Goal: Information Seeking & Learning: Check status

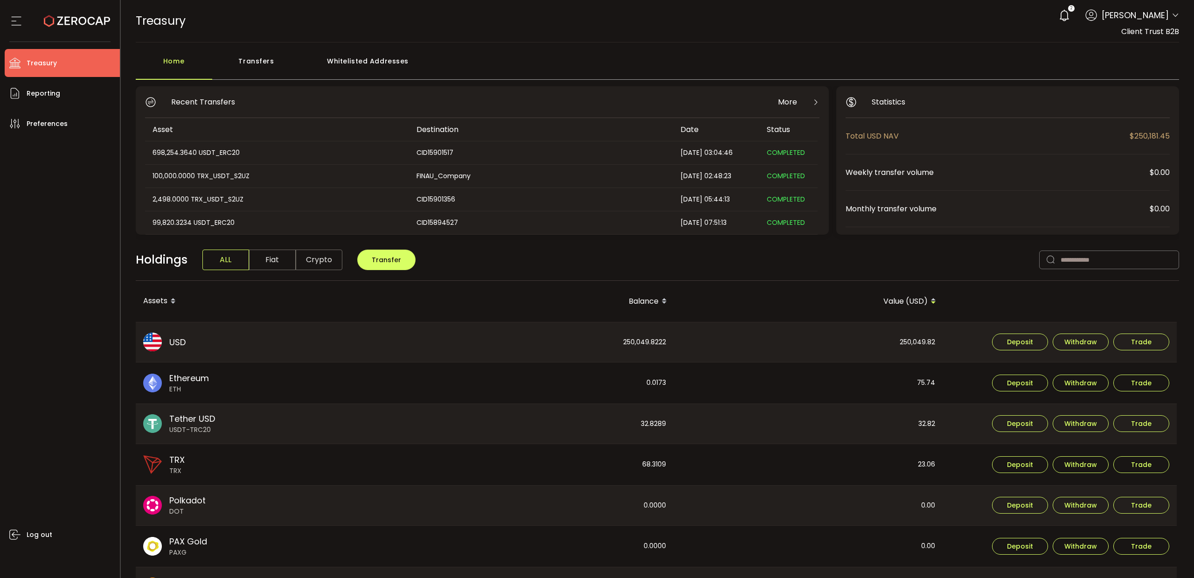
click at [180, 344] on span "USD" at bounding box center [177, 342] width 16 height 13
click at [37, 97] on span "Reporting" at bounding box center [44, 94] width 34 height 14
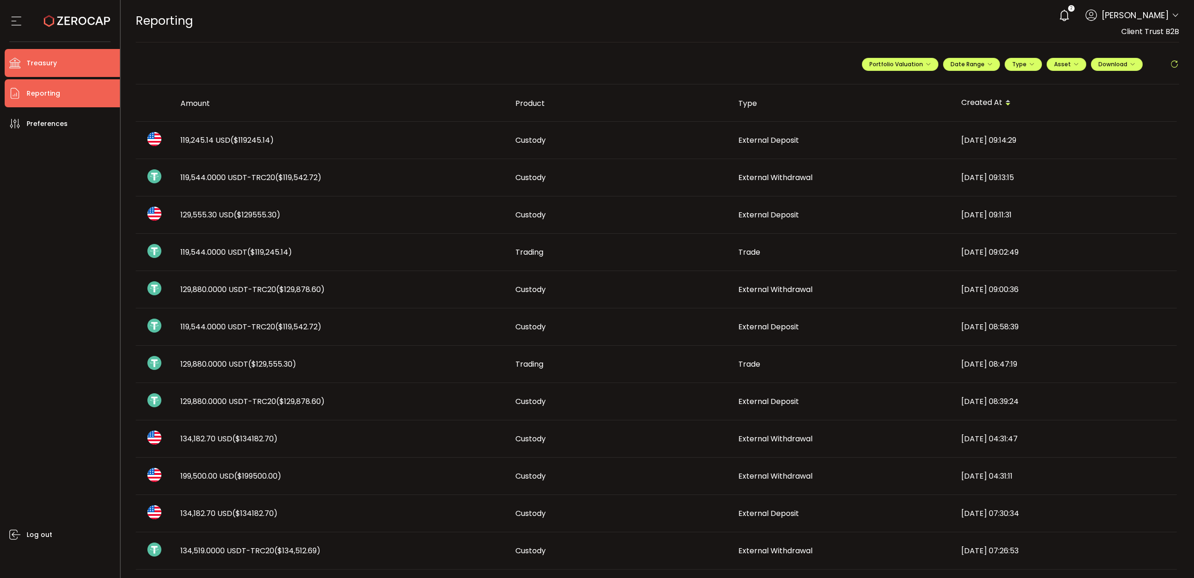
click at [36, 63] on span "Treasury" at bounding box center [42, 63] width 30 height 14
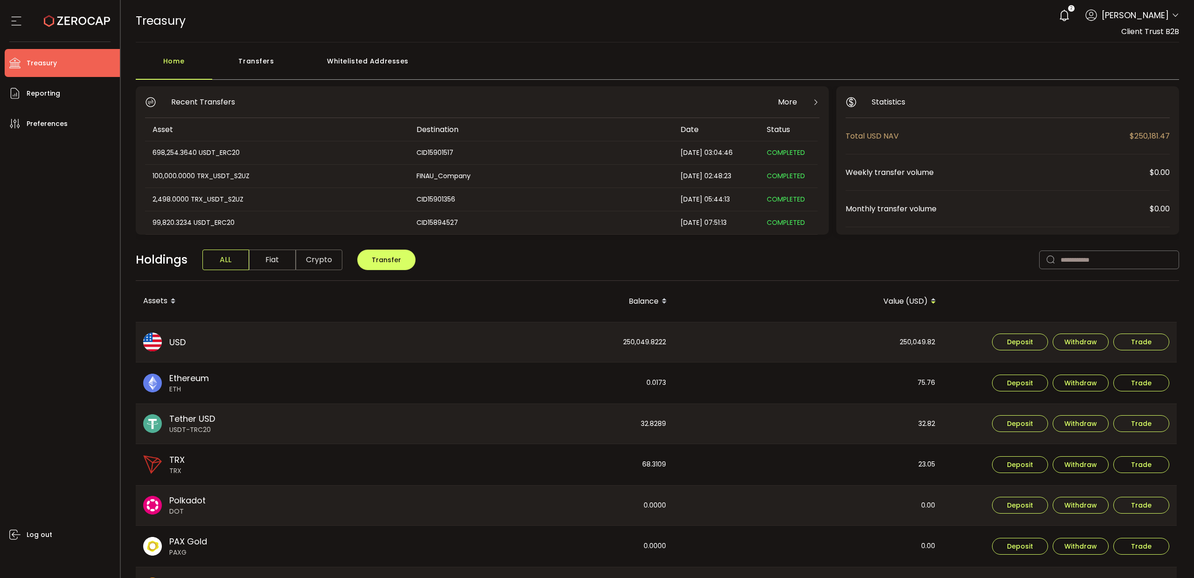
click at [636, 345] on div "250,049.8222" at bounding box center [539, 342] width 268 height 40
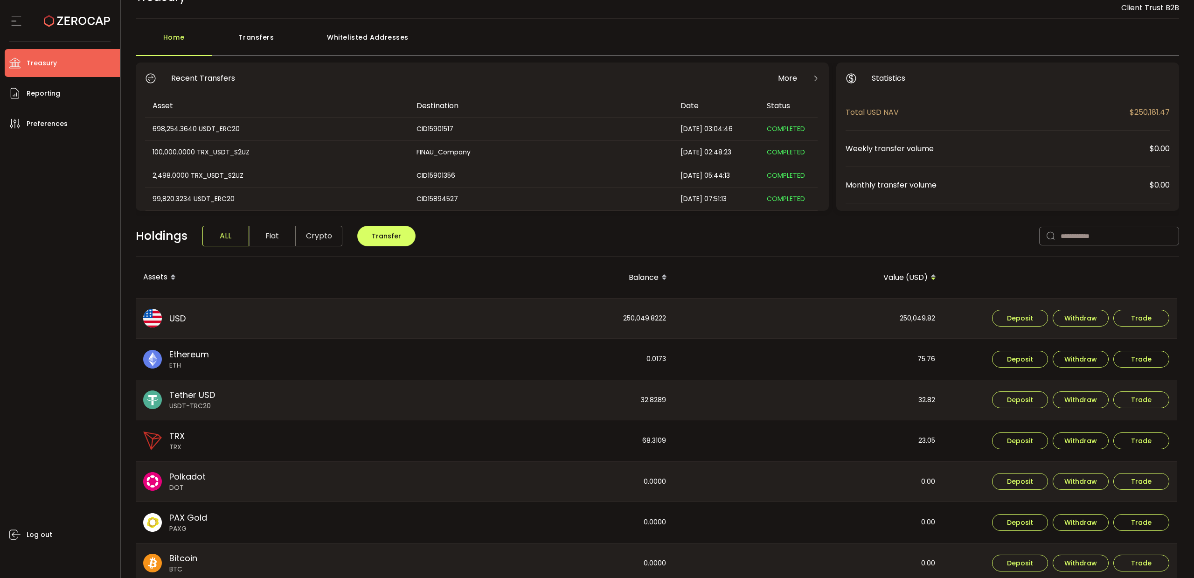
scroll to position [19, 0]
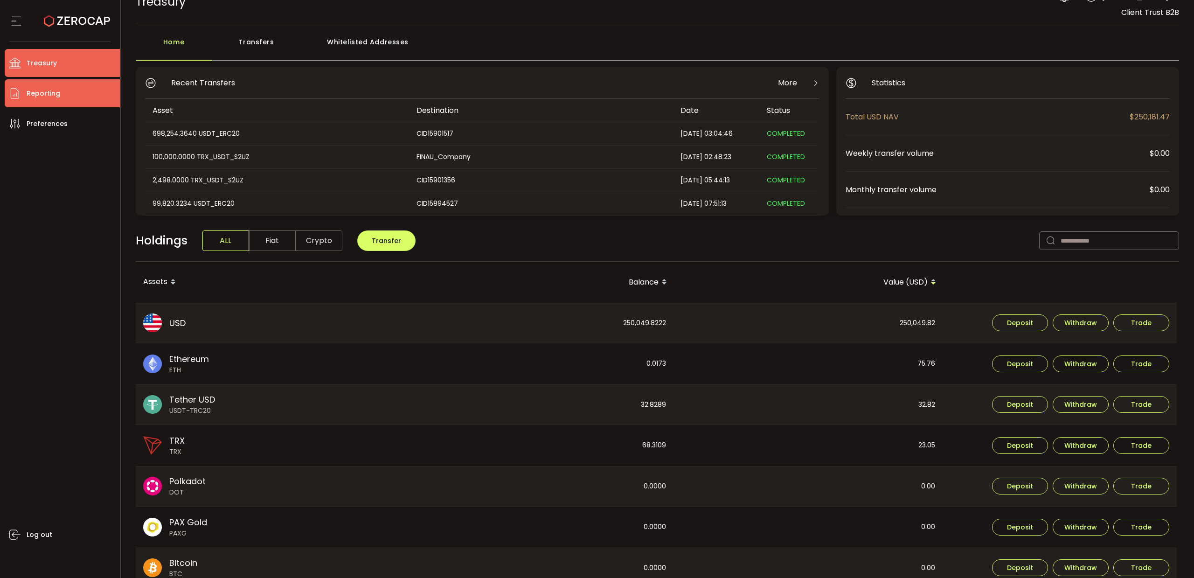
click at [34, 93] on span "Reporting" at bounding box center [44, 94] width 34 height 14
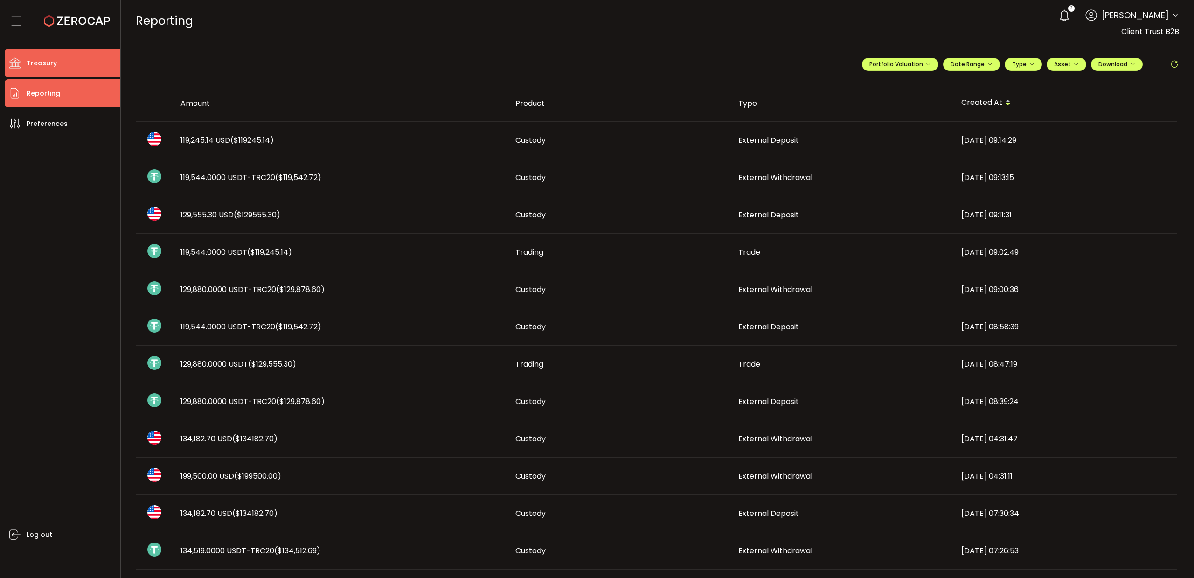
click at [45, 69] on li "Treasury" at bounding box center [62, 63] width 115 height 28
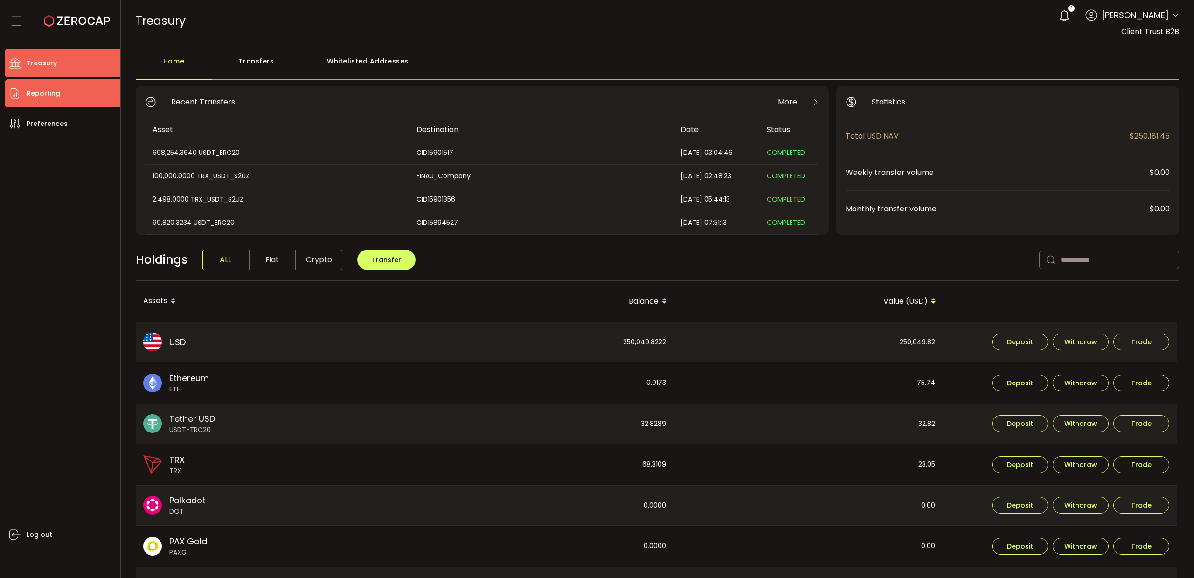
click at [48, 94] on span "Reporting" at bounding box center [44, 94] width 34 height 14
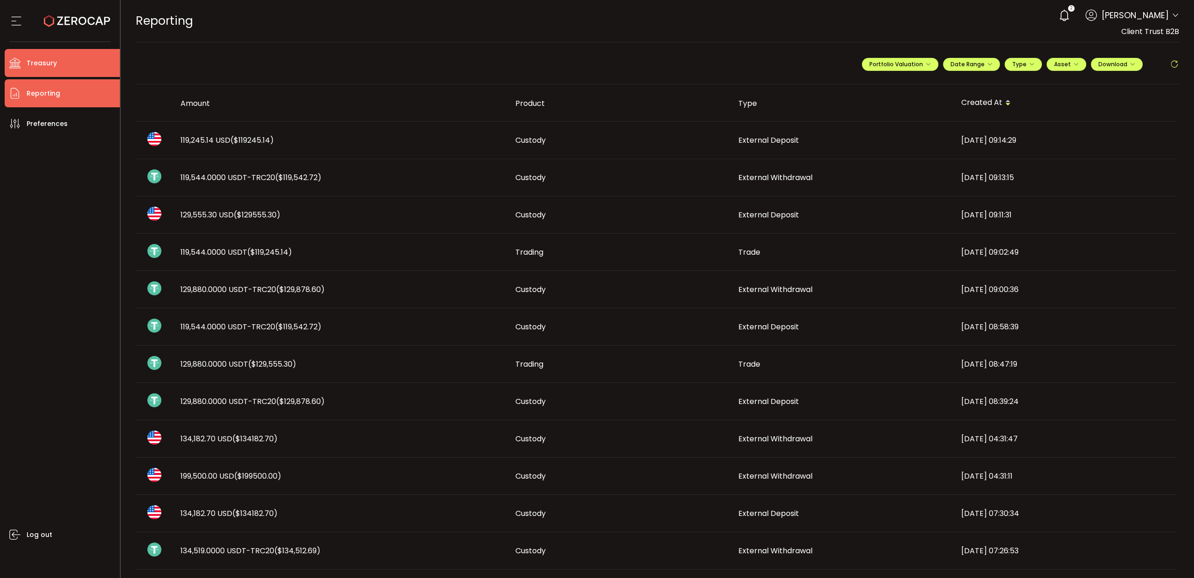
click at [42, 69] on li "Treasury" at bounding box center [62, 63] width 115 height 28
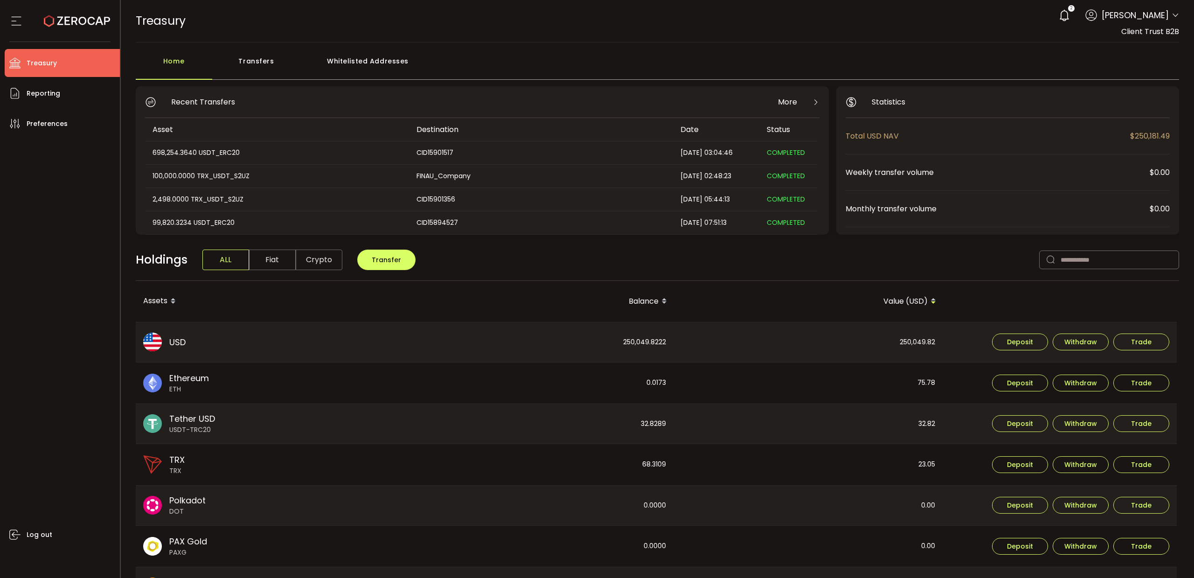
click at [276, 263] on span "Fiat" at bounding box center [272, 259] width 47 height 21
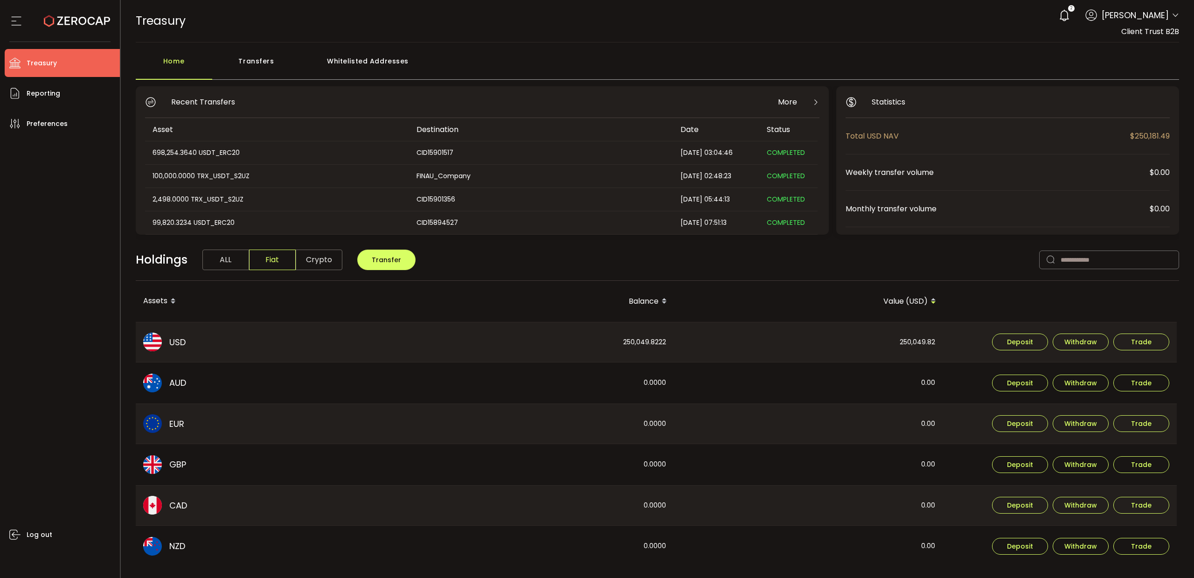
click at [623, 327] on div "250,049.8222" at bounding box center [539, 342] width 268 height 40
click at [48, 98] on span "Reporting" at bounding box center [44, 94] width 34 height 14
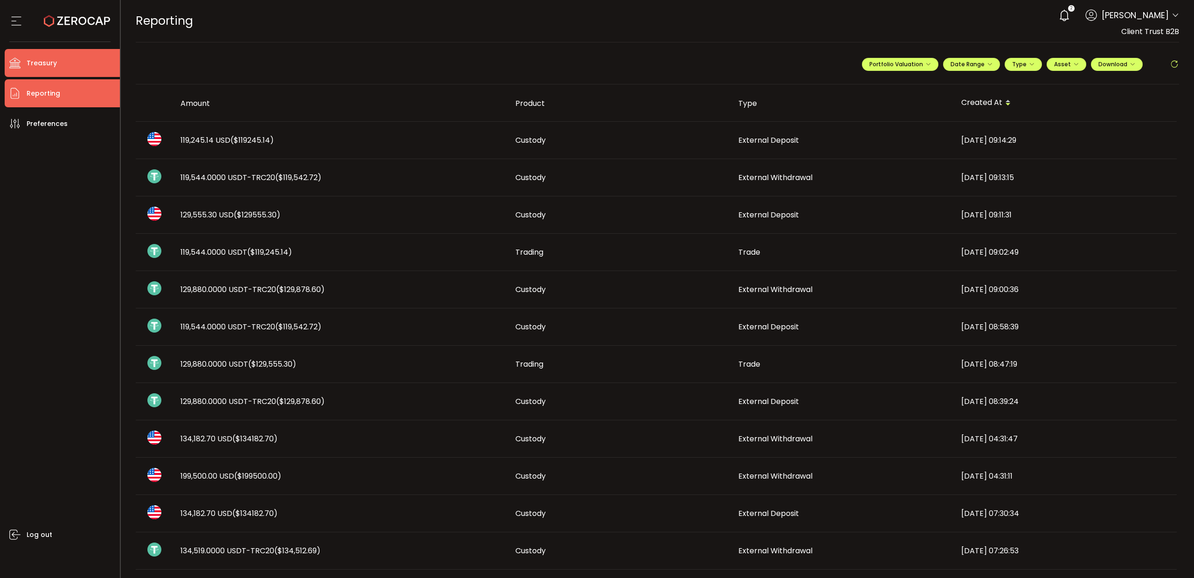
click at [47, 69] on span "Treasury" at bounding box center [42, 63] width 30 height 14
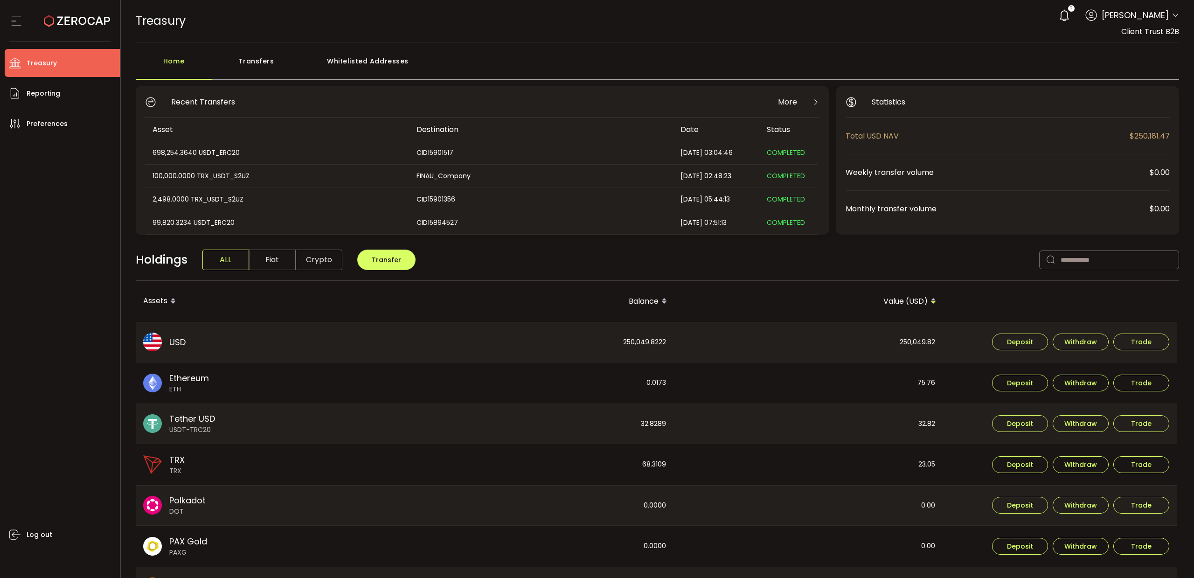
click at [265, 56] on div "Transfers" at bounding box center [256, 66] width 89 height 28
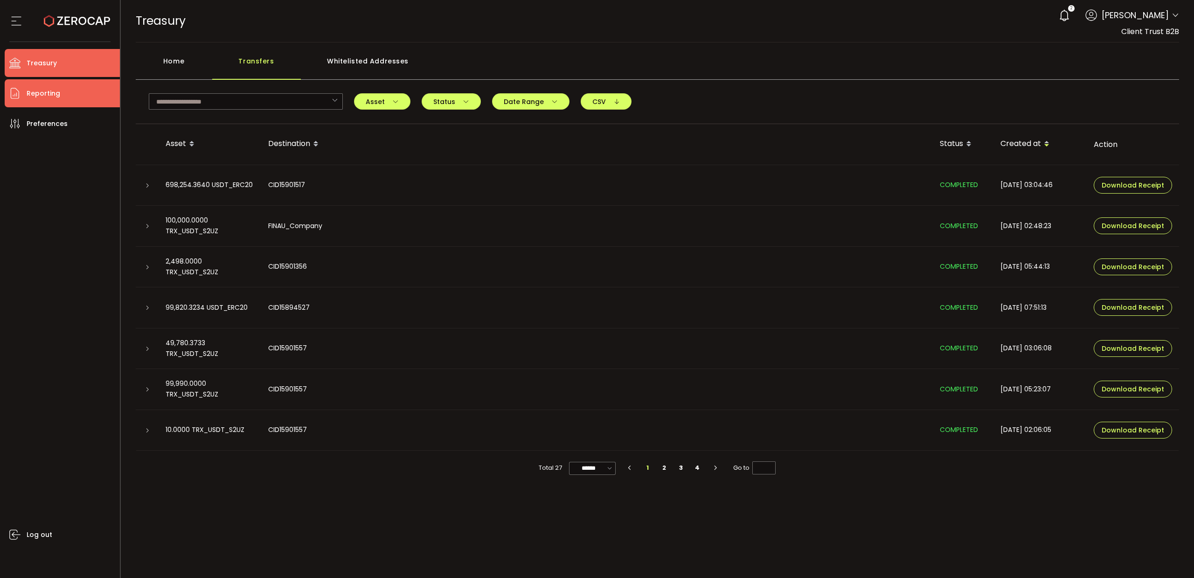
click at [52, 90] on span "Reporting" at bounding box center [44, 94] width 34 height 14
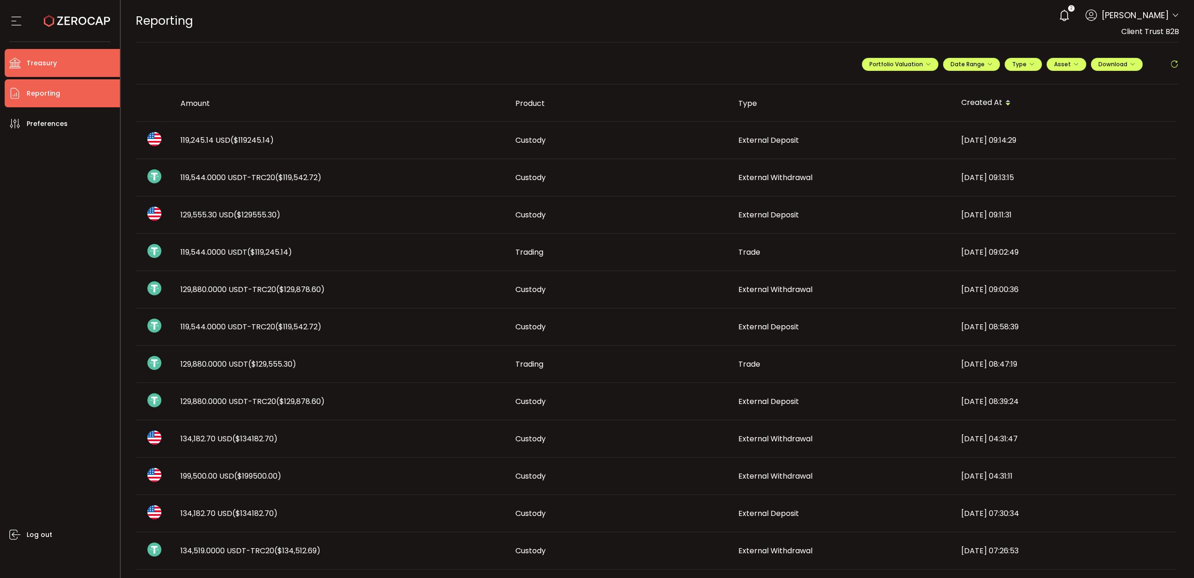
click at [38, 51] on li "Treasury" at bounding box center [62, 63] width 115 height 28
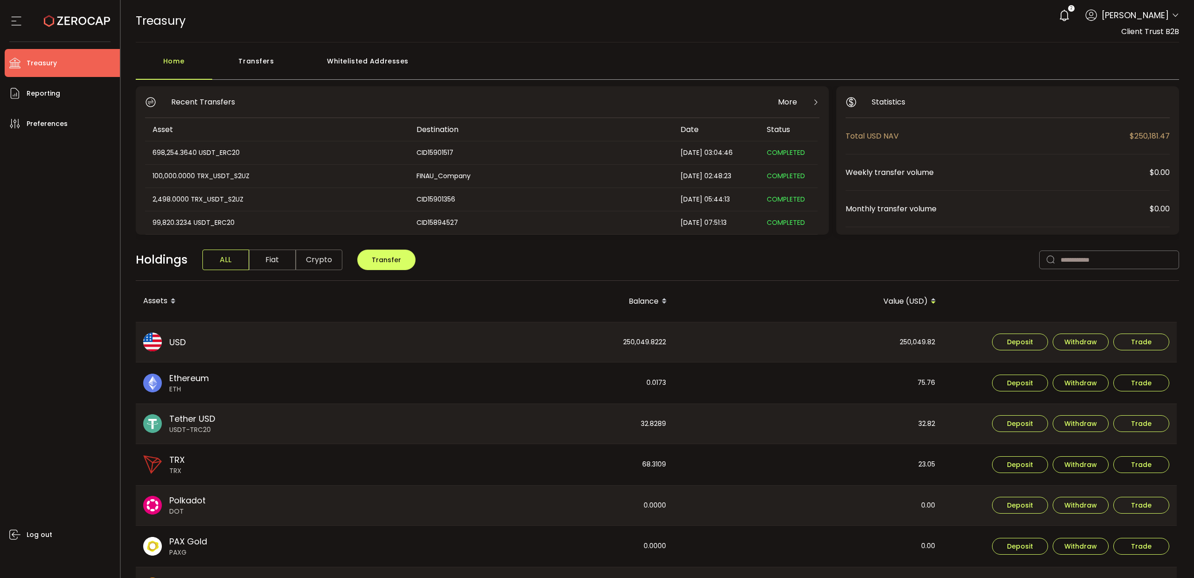
click at [179, 341] on span "USD" at bounding box center [177, 342] width 16 height 13
